Goal: Task Accomplishment & Management: Manage account settings

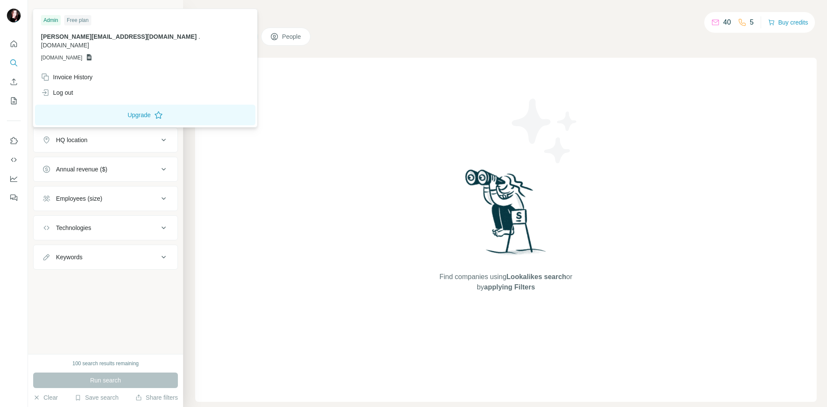
click at [11, 16] on img at bounding box center [14, 16] width 14 height 14
click at [71, 73] on div "Invoice History" at bounding box center [67, 77] width 52 height 9
click at [88, 73] on div "Invoice History" at bounding box center [67, 77] width 52 height 9
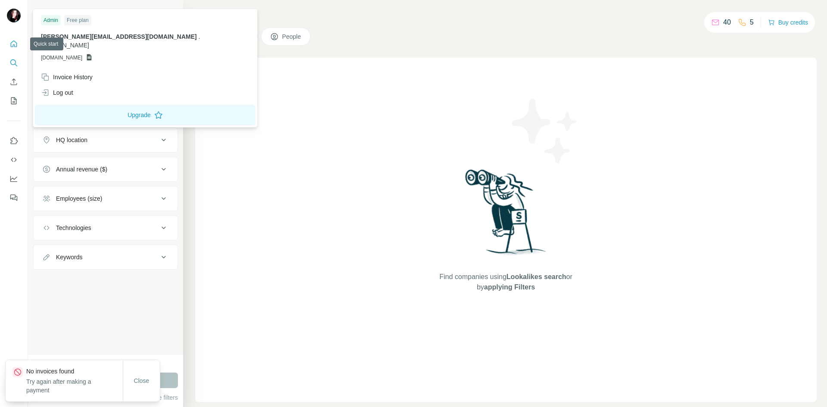
click at [14, 42] on icon "Quick start" at bounding box center [13, 44] width 9 height 9
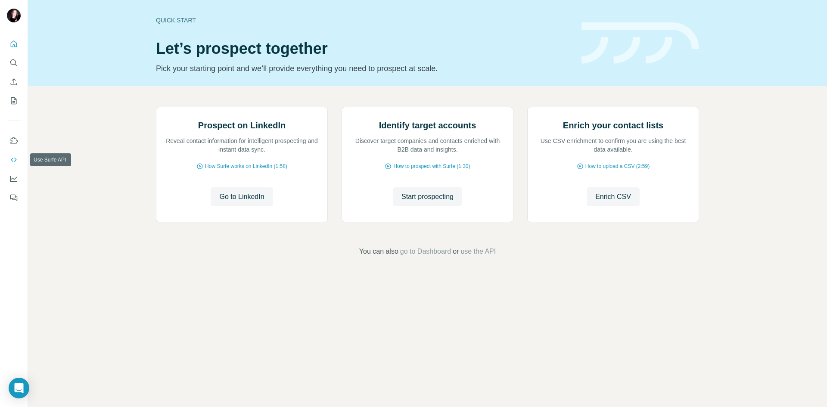
click at [15, 159] on icon "Use Surfe API" at bounding box center [13, 159] width 9 height 9
